Goal: Transaction & Acquisition: Purchase product/service

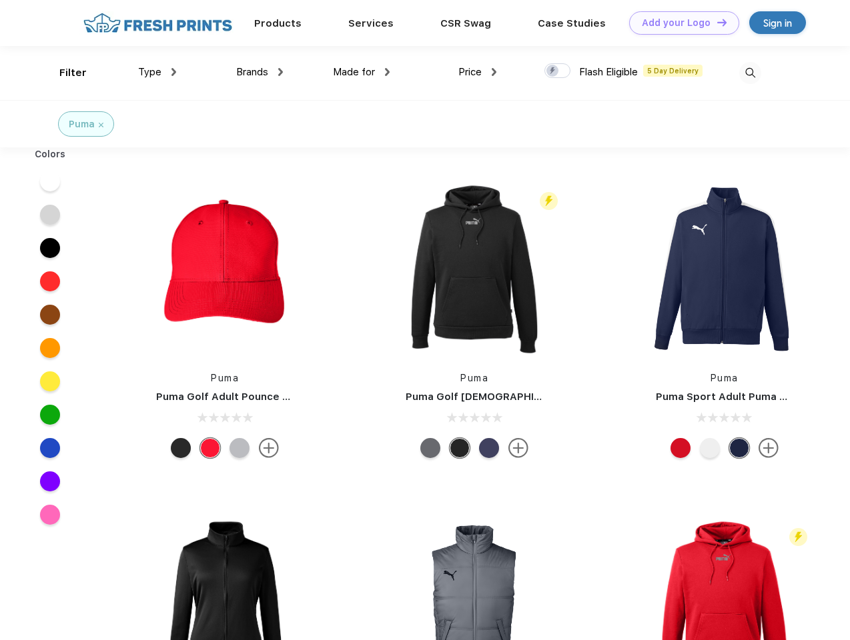
scroll to position [1, 0]
click at [679, 23] on link "Add your Logo Design Tool" at bounding box center [684, 22] width 110 height 23
click at [0, 0] on div "Design Tool" at bounding box center [0, 0] width 0 height 0
click at [716, 22] on link "Add your Logo Design Tool" at bounding box center [684, 22] width 110 height 23
click at [64, 73] on div "Filter" at bounding box center [72, 72] width 27 height 15
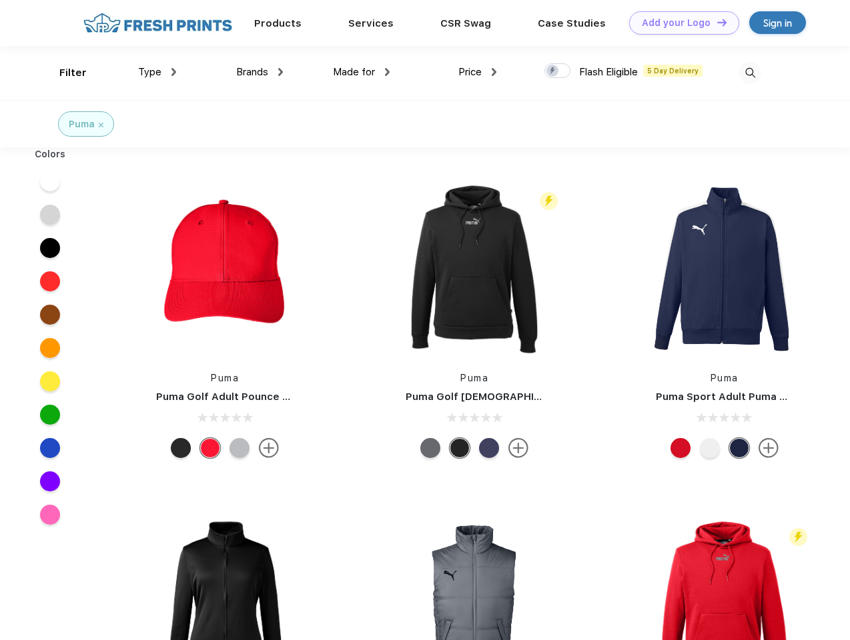
click at [157, 72] on span "Type" at bounding box center [149, 72] width 23 height 12
click at [259, 72] on span "Brands" at bounding box center [252, 72] width 32 height 12
click at [361, 72] on span "Made for" at bounding box center [354, 72] width 42 height 12
click at [477, 72] on span "Price" at bounding box center [469, 72] width 23 height 12
click at [558, 71] on div at bounding box center [557, 70] width 26 height 15
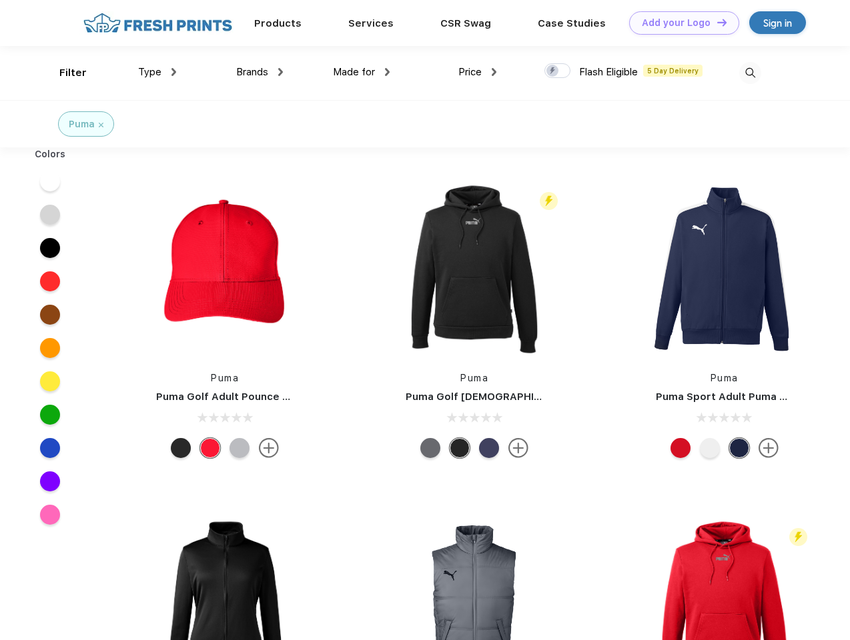
click at [553, 71] on input "checkbox" at bounding box center [548, 67] width 9 height 9
click at [750, 73] on img at bounding box center [750, 73] width 22 height 22
